Goal: Information Seeking & Learning: Learn about a topic

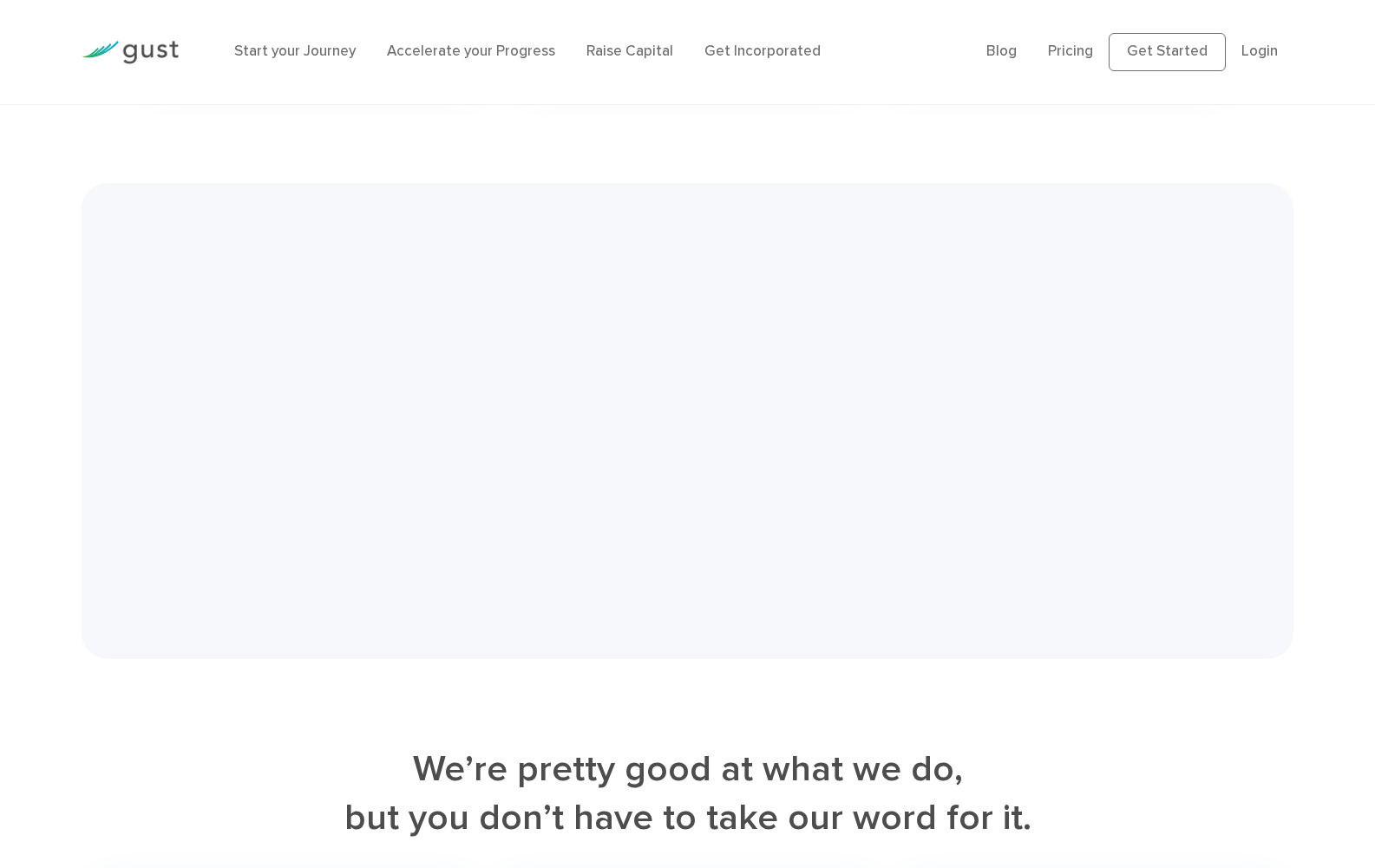
scroll to position [4025, 0]
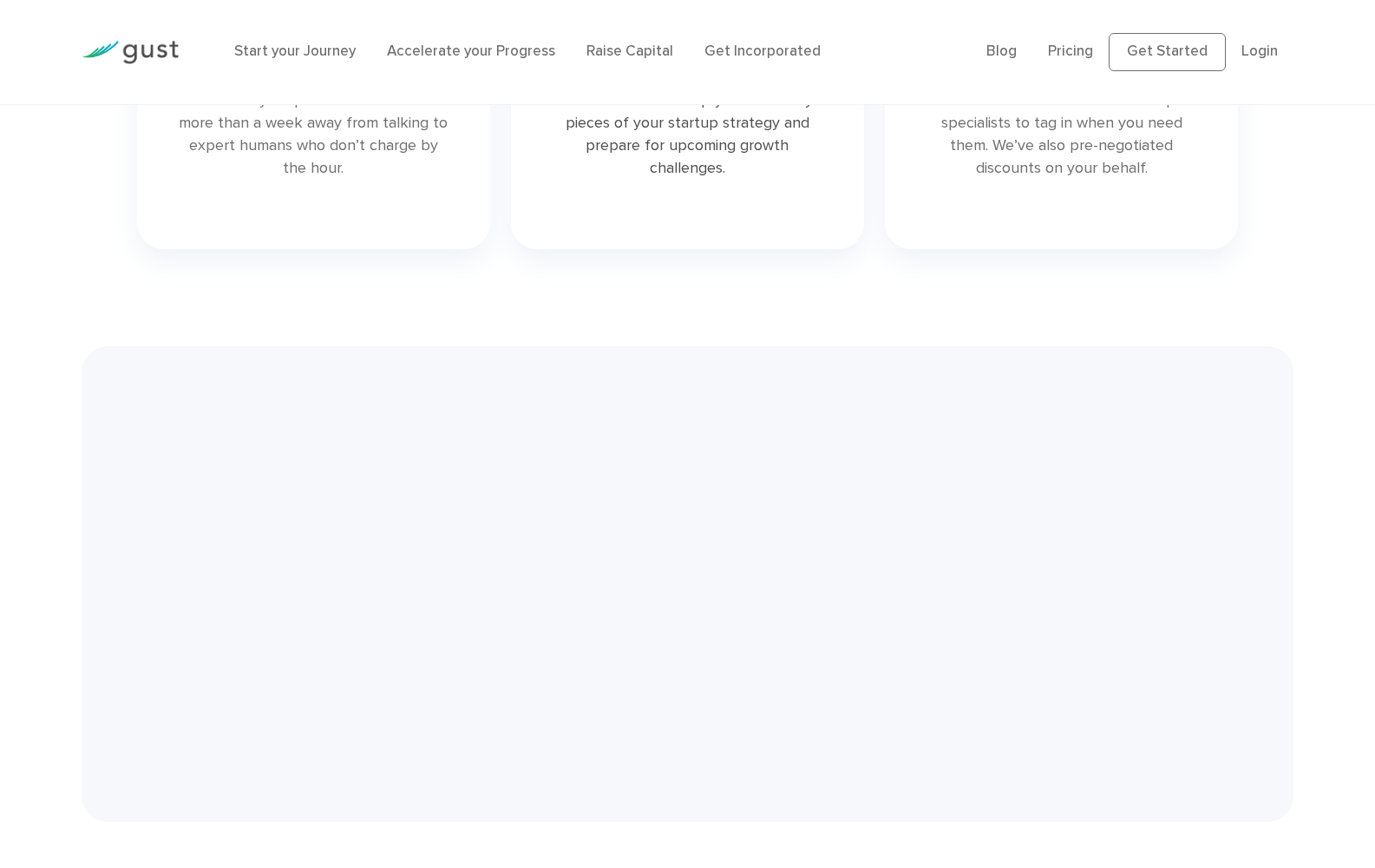
click at [887, 535] on main "Startup Smarter The best place to start, grow, and fund your venture. Get Start…" at bounding box center [687, 112] width 1375 height 8067
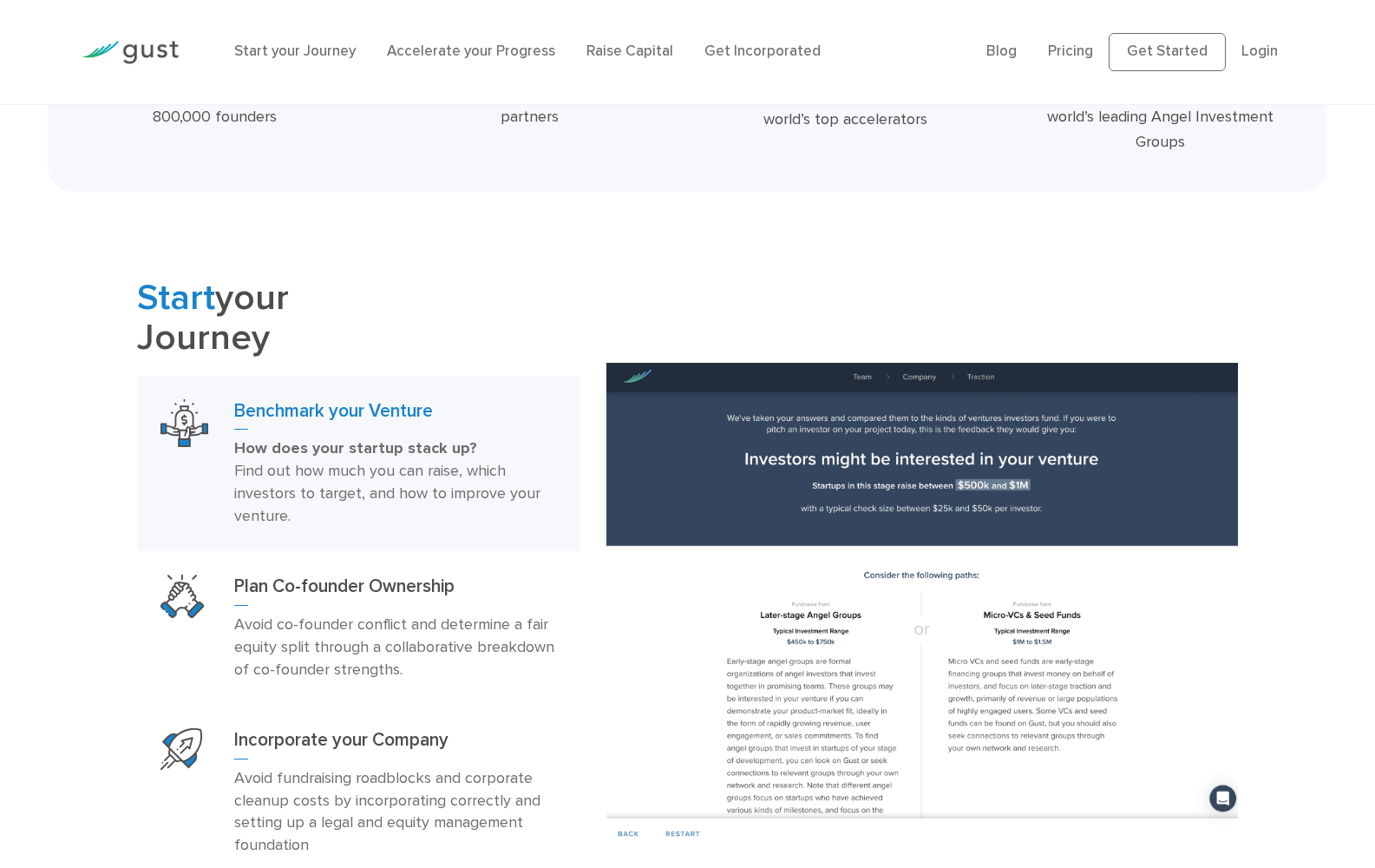
scroll to position [728, 0]
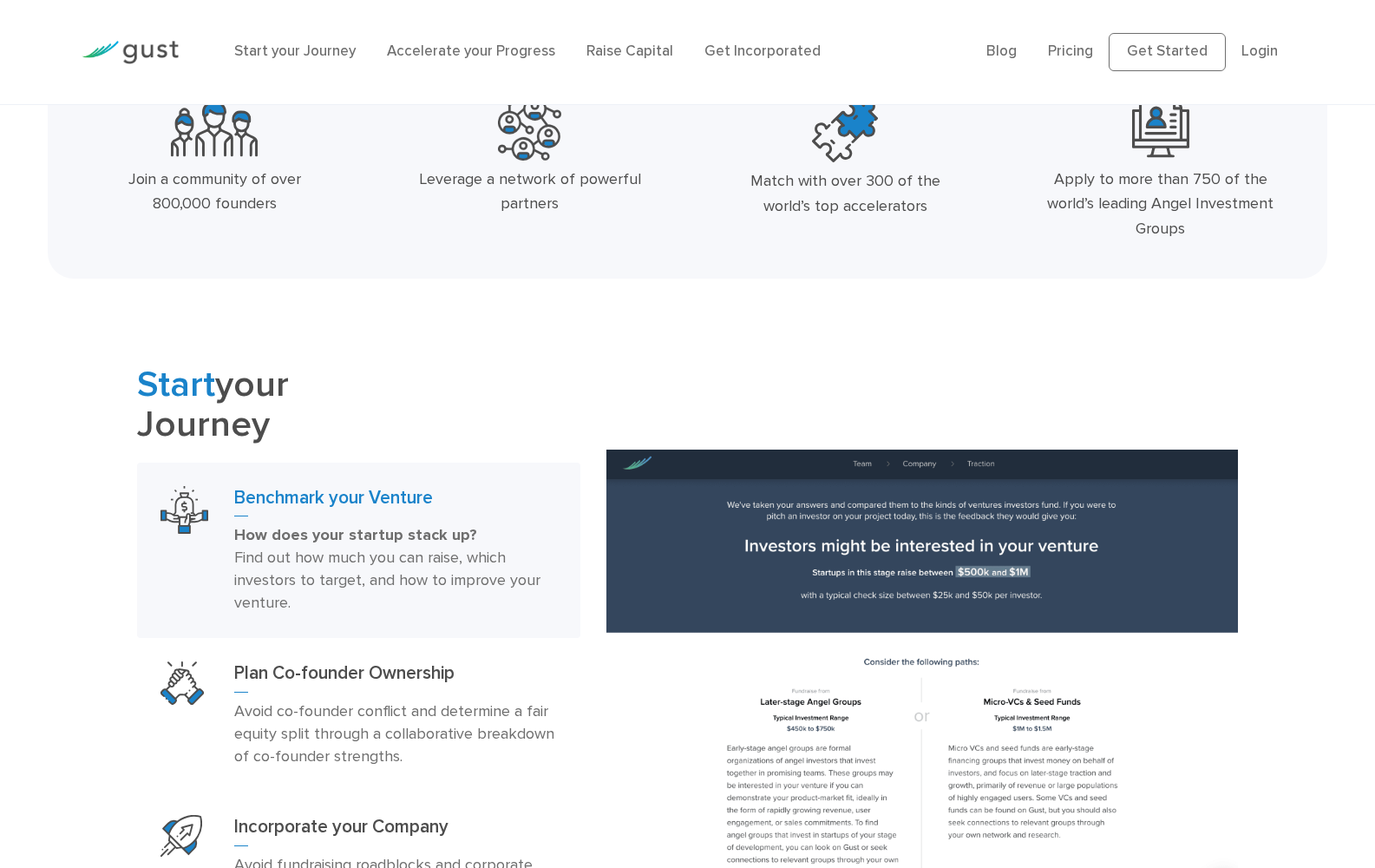
click at [179, 41] on img at bounding box center [130, 52] width 98 height 23
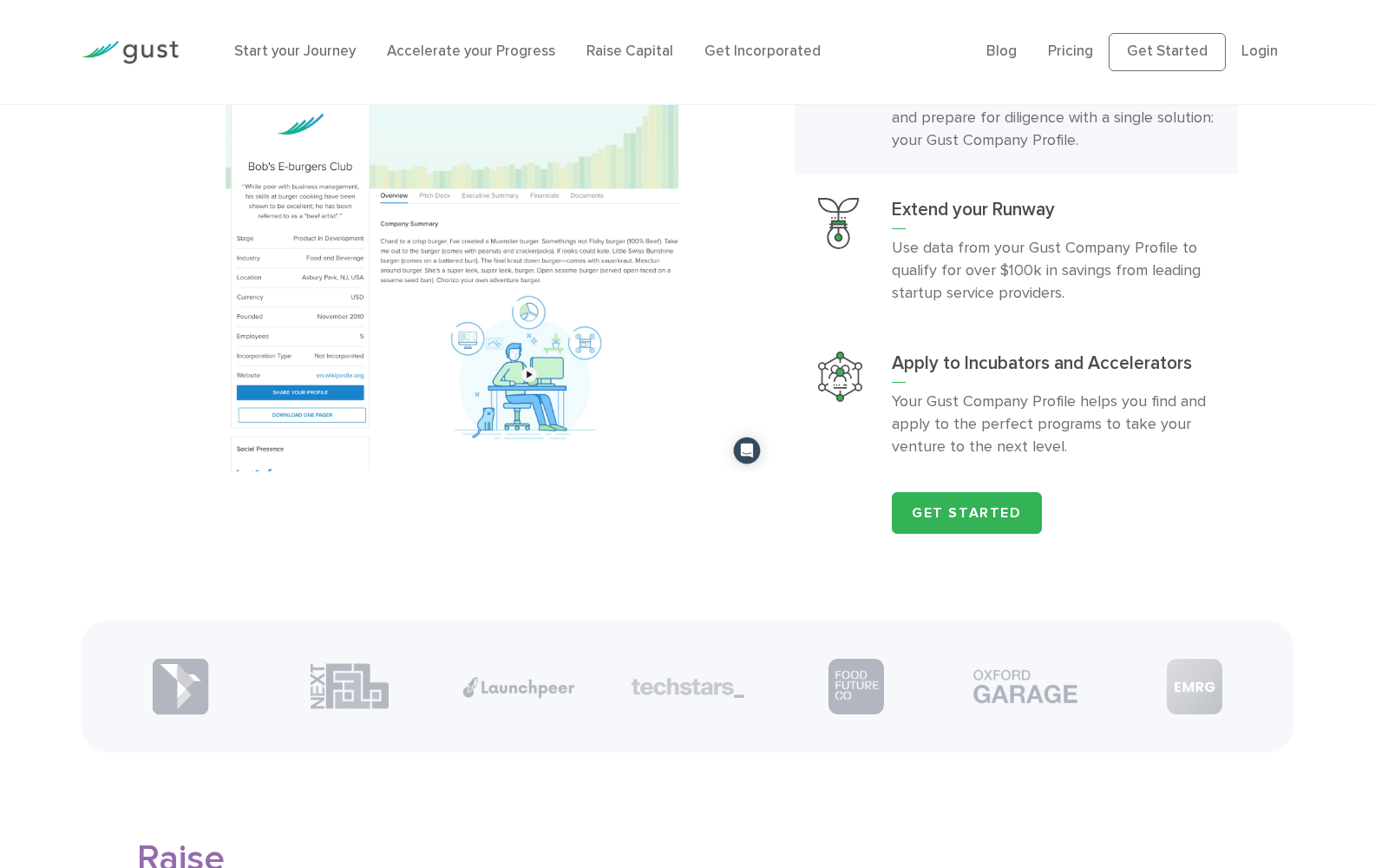
scroll to position [1996, 0]
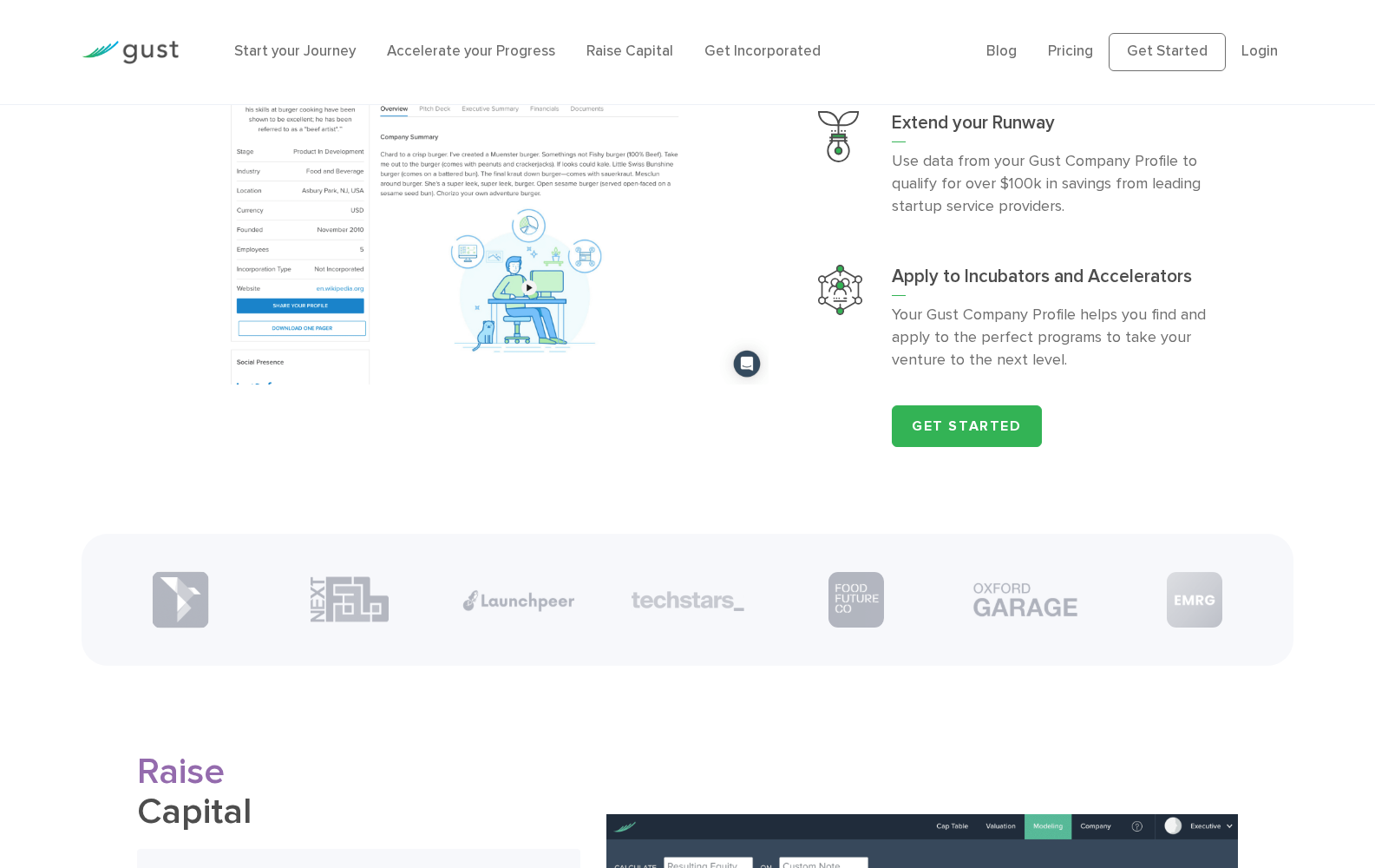
click at [0, 0] on link at bounding box center [0, 0] width 0 height 0
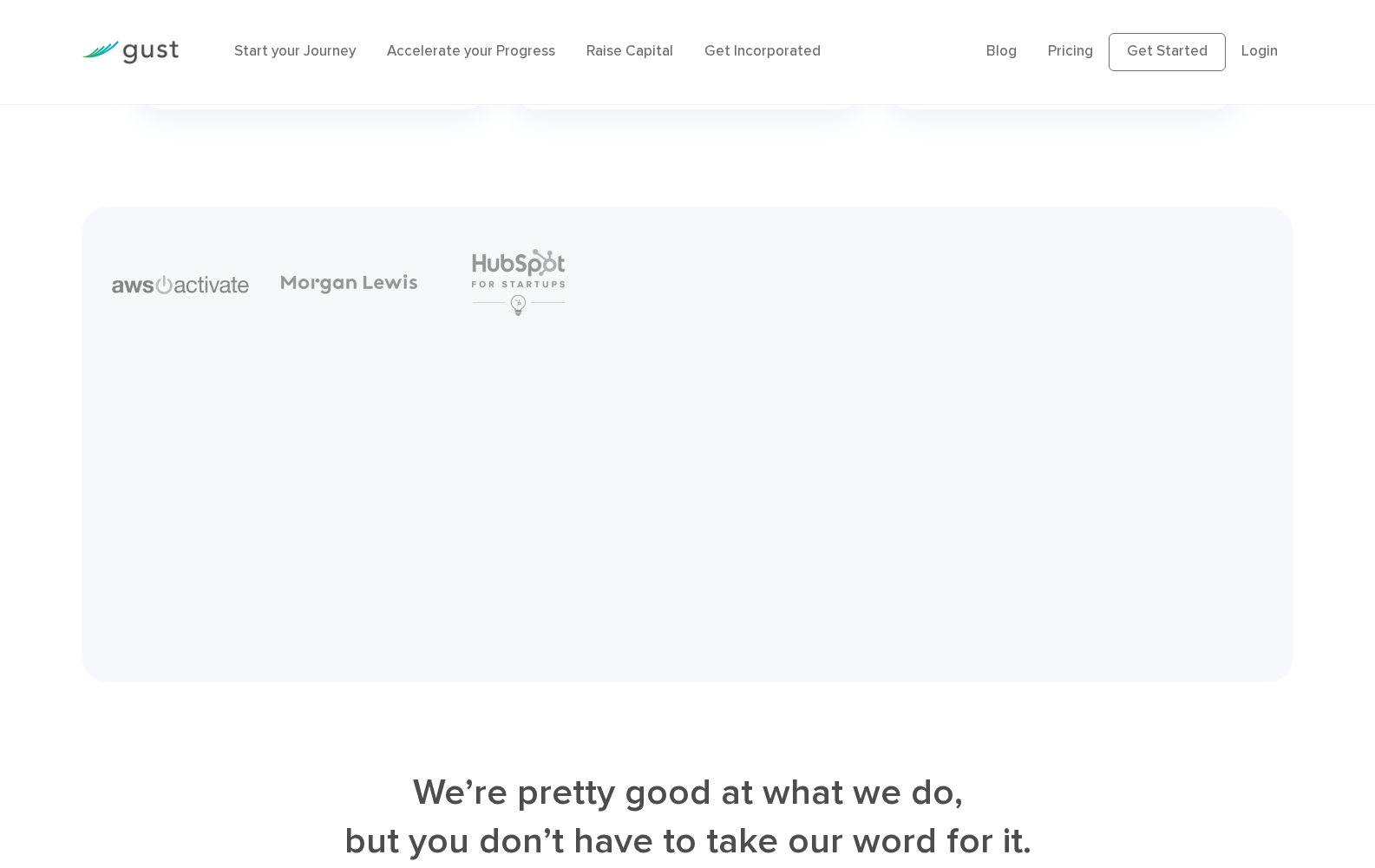
scroll to position [3992, 0]
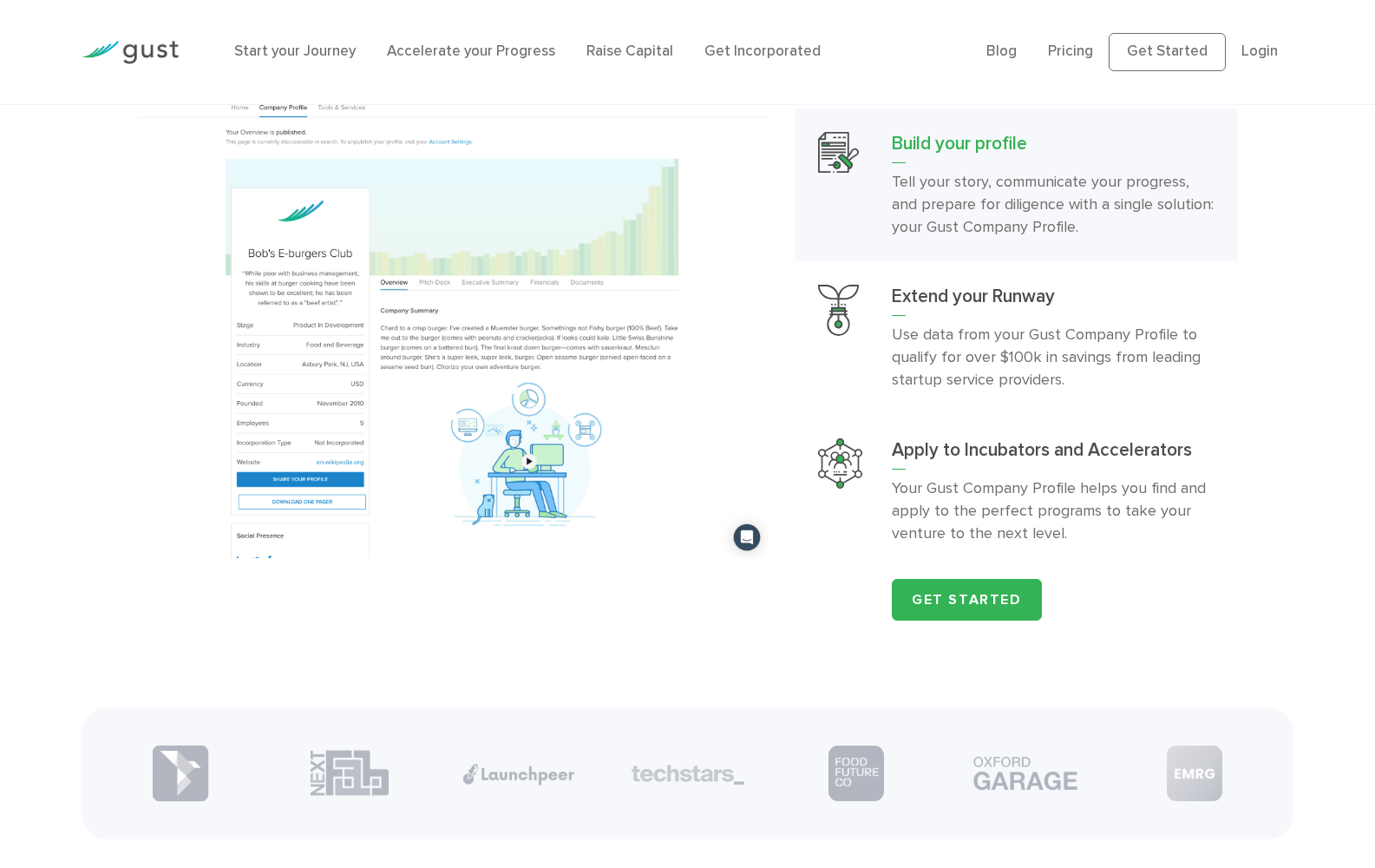
scroll to position [1909, 0]
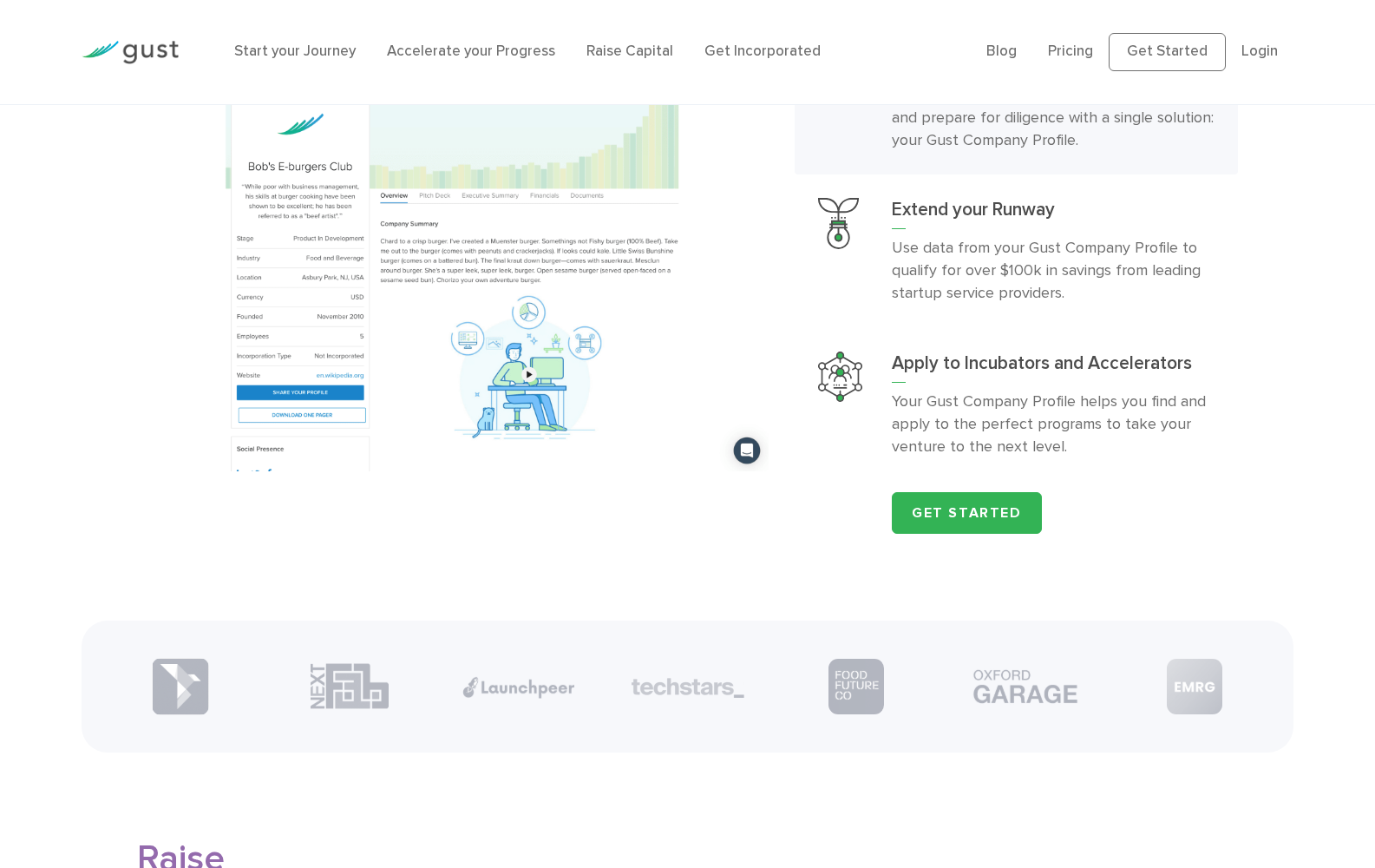
click at [0, 0] on div at bounding box center [0, 0] width 0 height 0
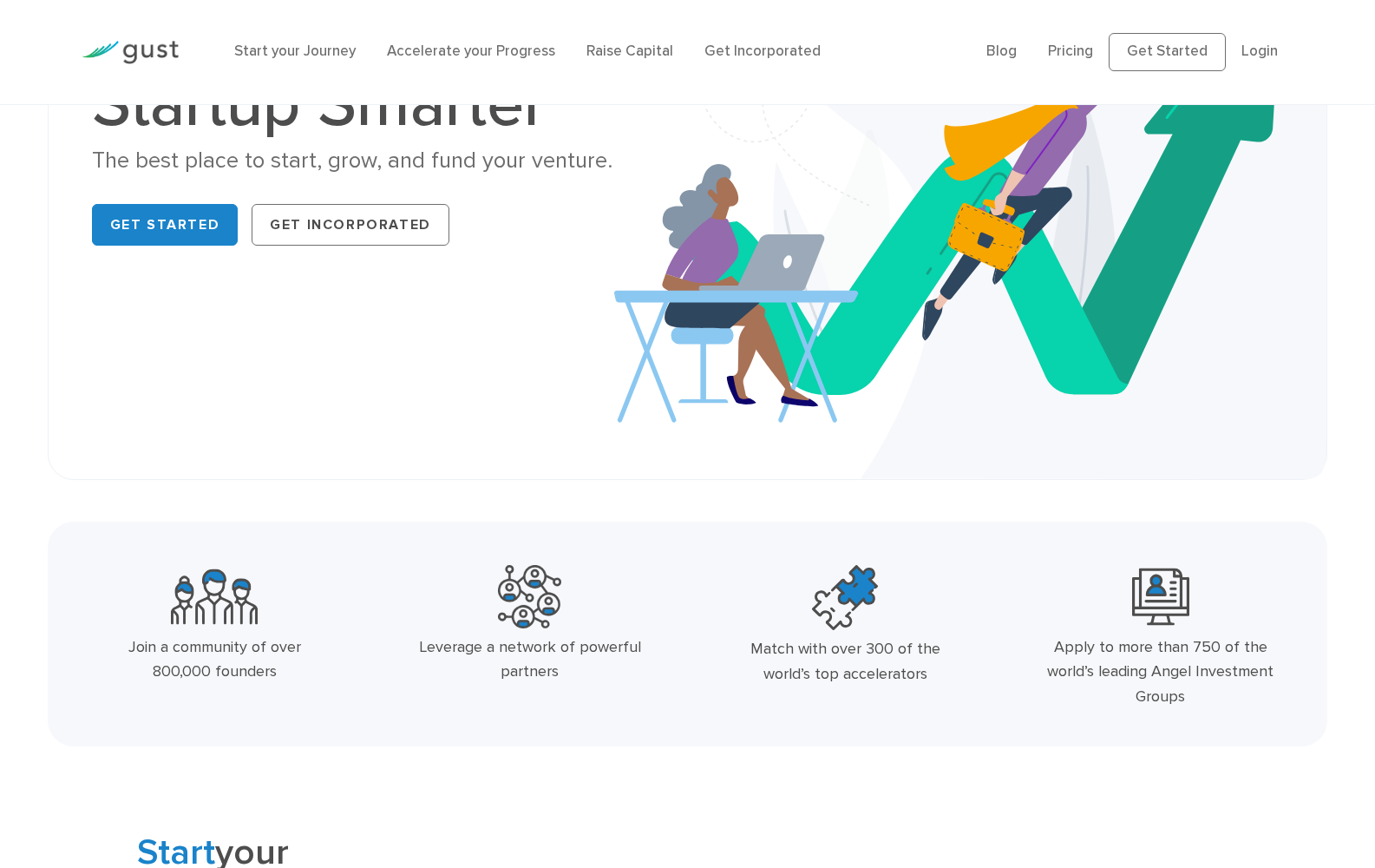
scroll to position [174, 0]
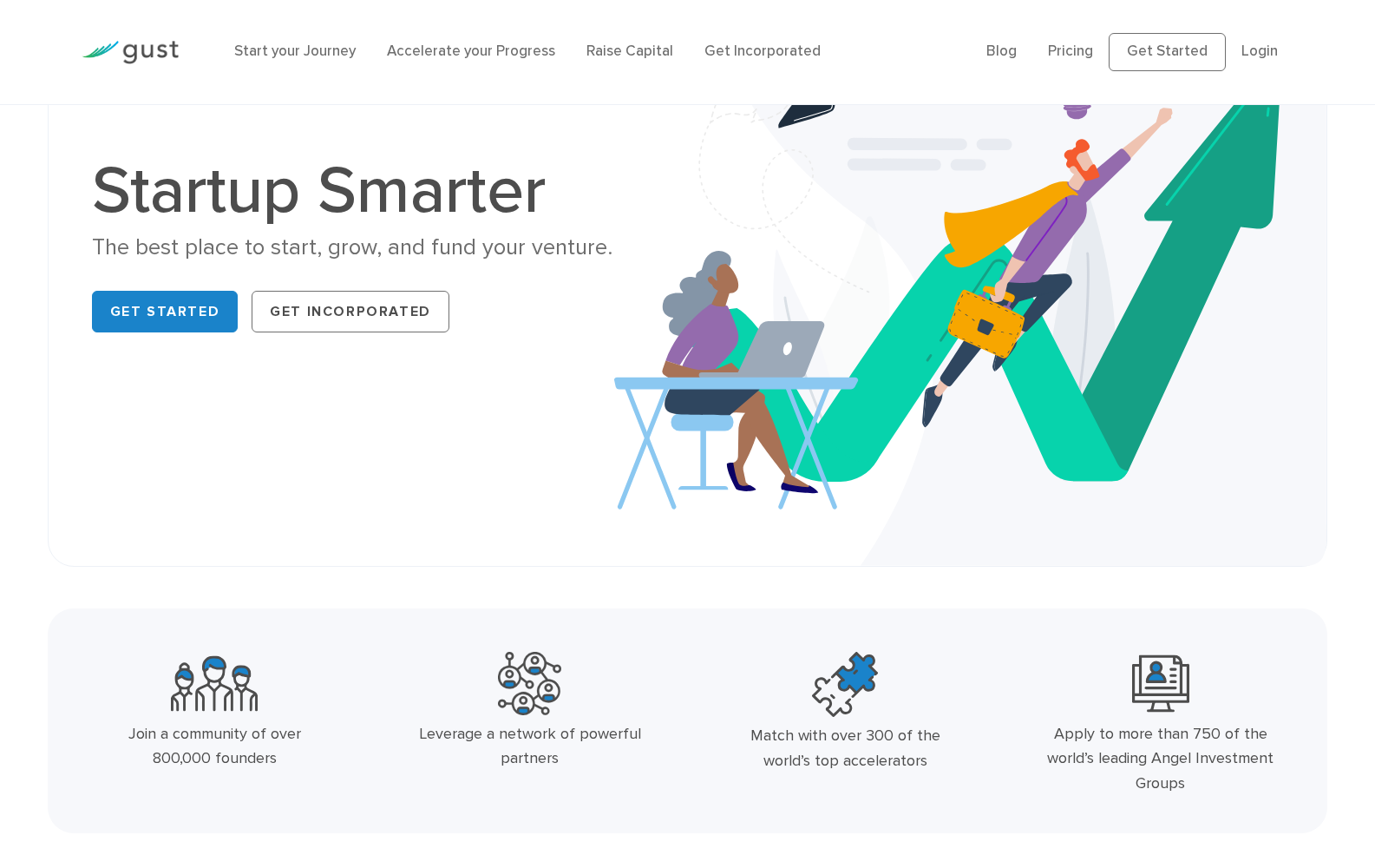
click at [0, 0] on link "Pricing" at bounding box center [0, 0] width 0 height 0
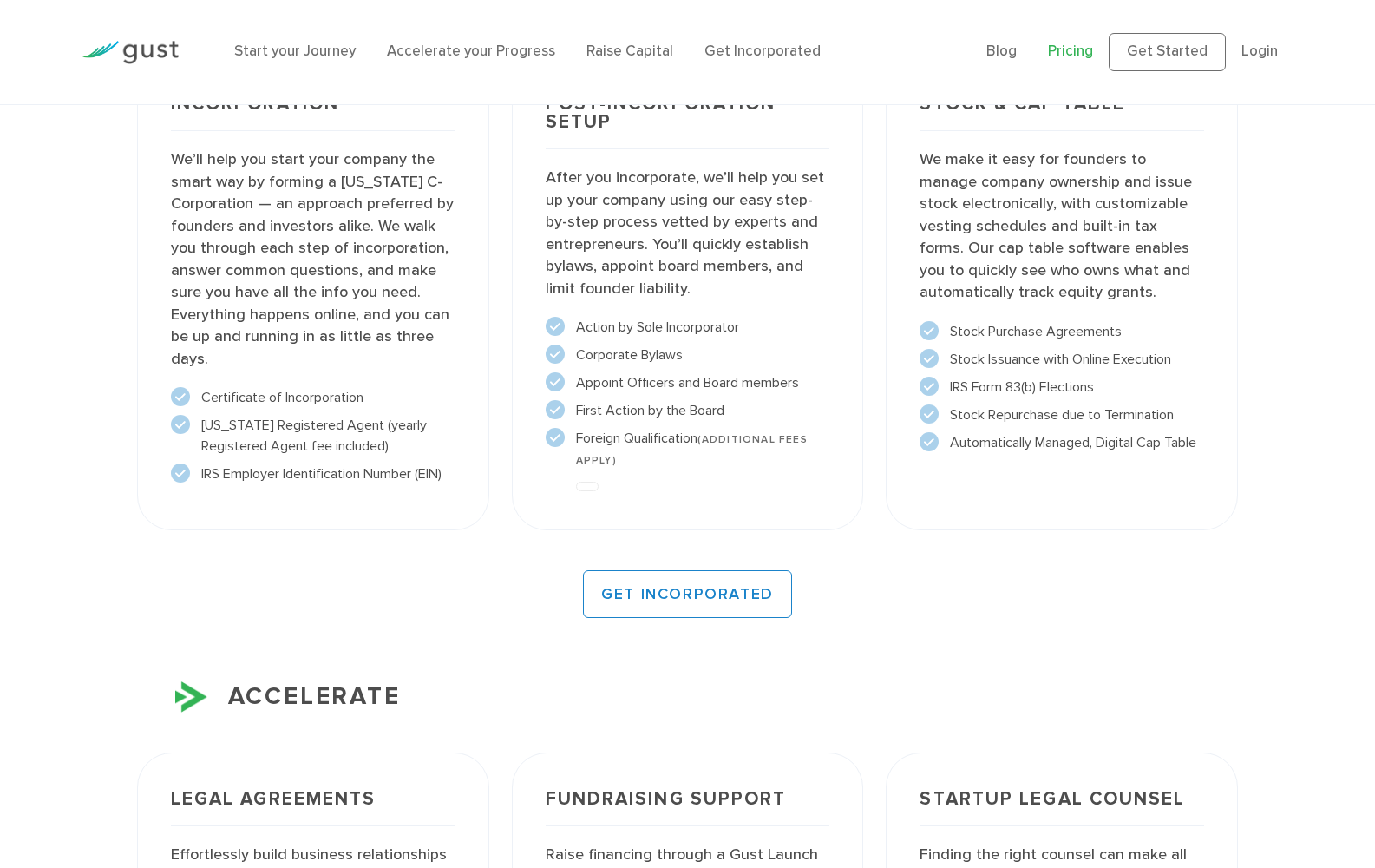
scroll to position [1302, 0]
